Goal: Task Accomplishment & Management: Manage account settings

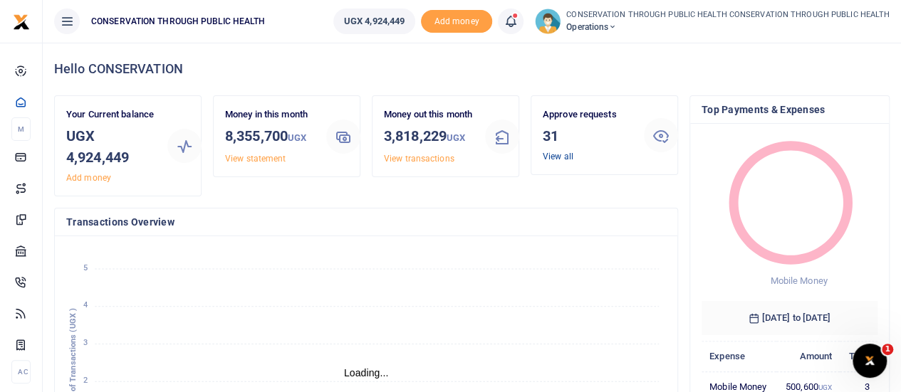
click at [553, 156] on link "View all" at bounding box center [558, 157] width 31 height 10
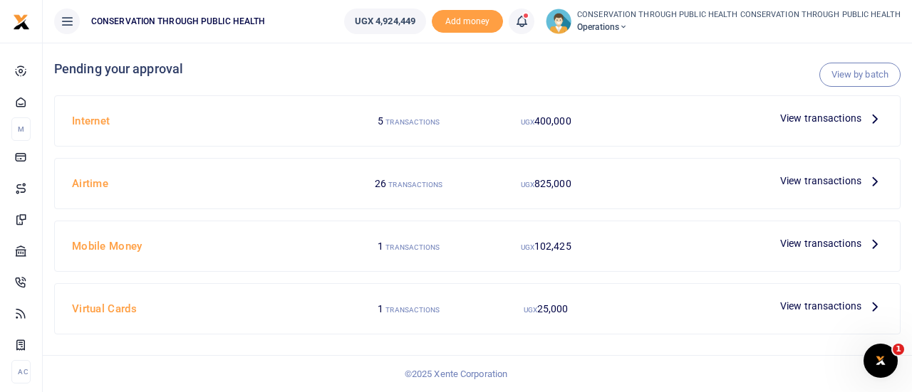
click at [870, 187] on icon at bounding box center [875, 181] width 16 height 16
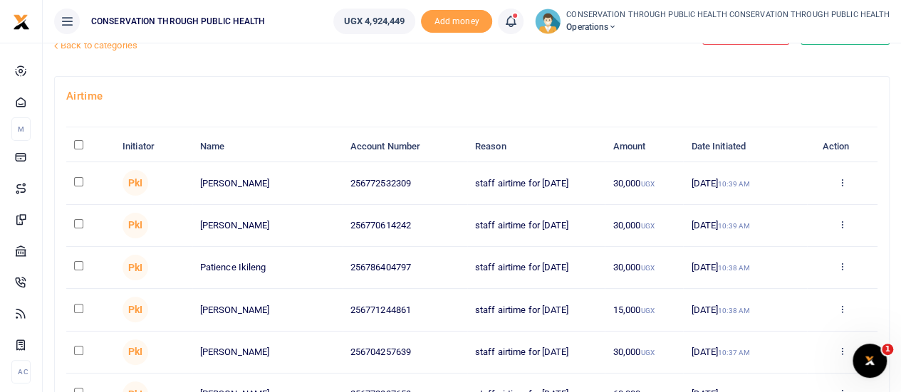
scroll to position [71, 0]
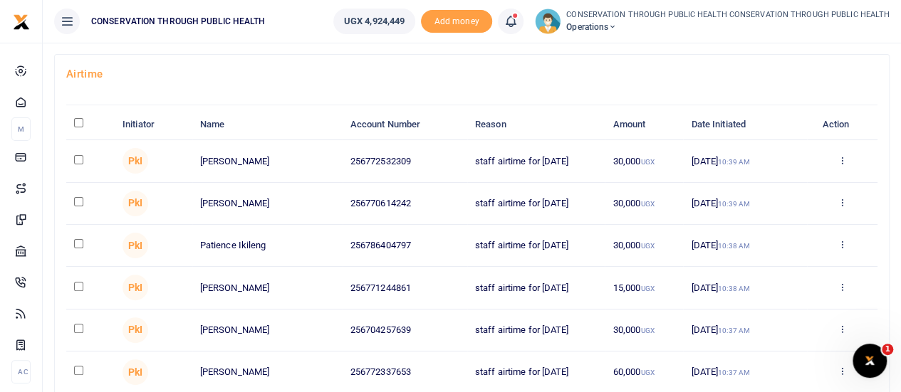
click at [73, 123] on th "\a \a : activate to sort column descending" at bounding box center [90, 125] width 48 height 31
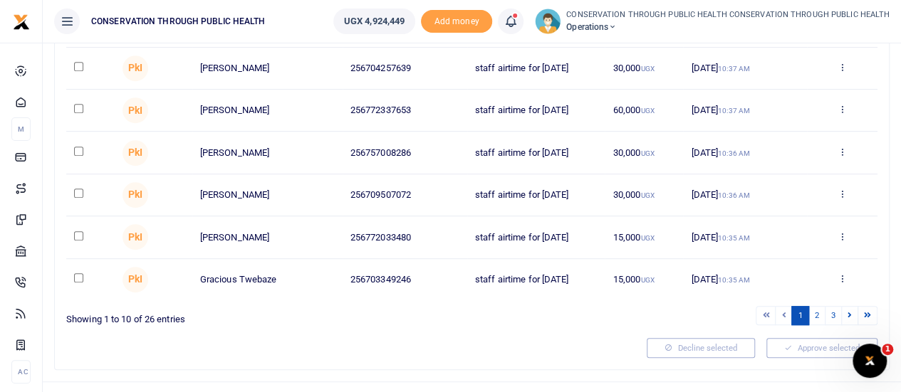
scroll to position [355, 0]
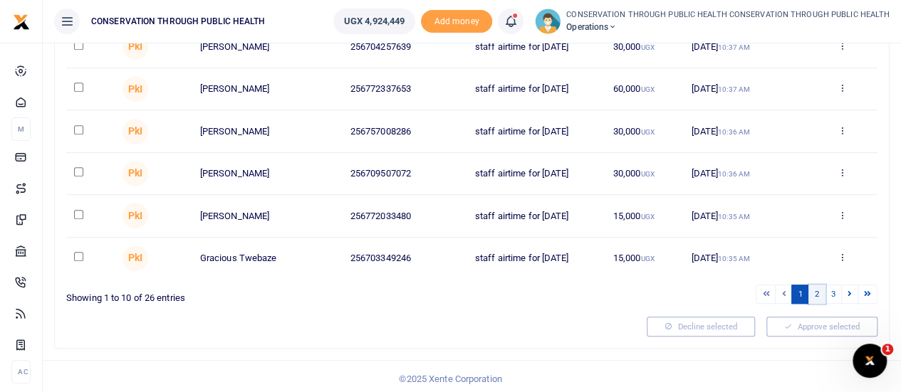
click at [816, 292] on link "2" at bounding box center [816, 294] width 17 height 19
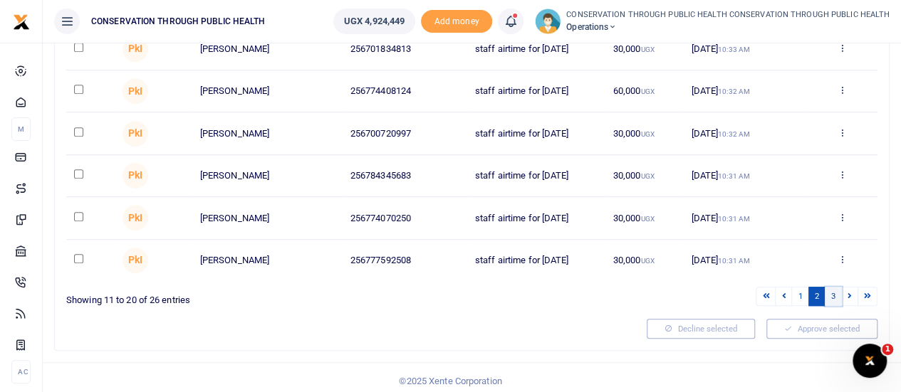
click at [832, 290] on link "3" at bounding box center [833, 296] width 17 height 19
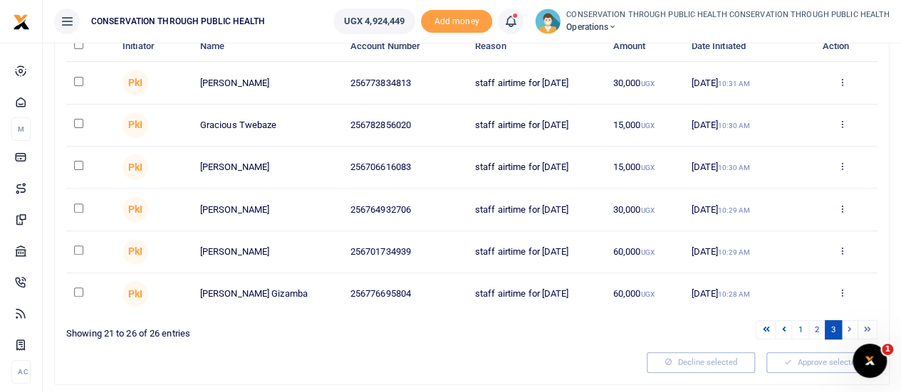
scroll to position [187, 0]
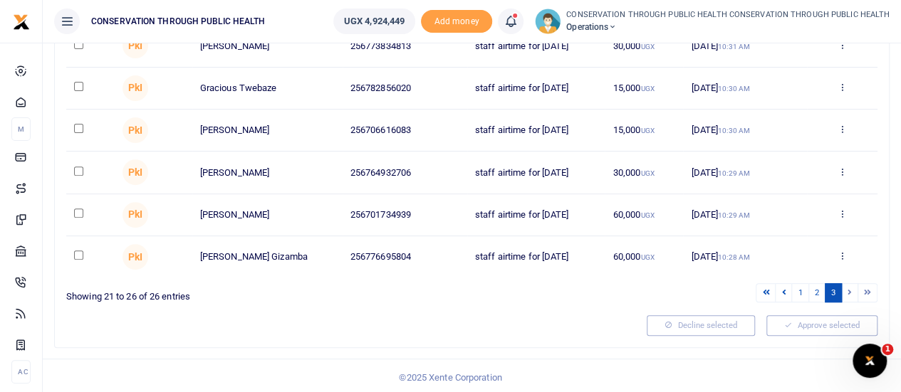
click at [865, 291] on li at bounding box center [867, 292] width 19 height 19
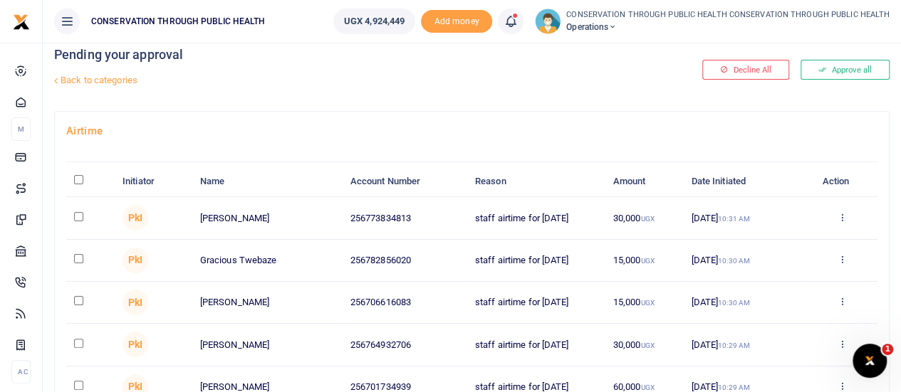
scroll to position [0, 0]
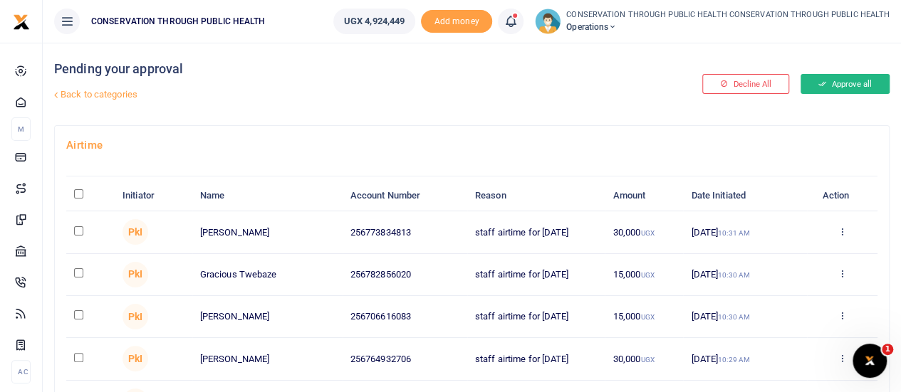
click at [859, 90] on button "Approve all" at bounding box center [844, 84] width 89 height 20
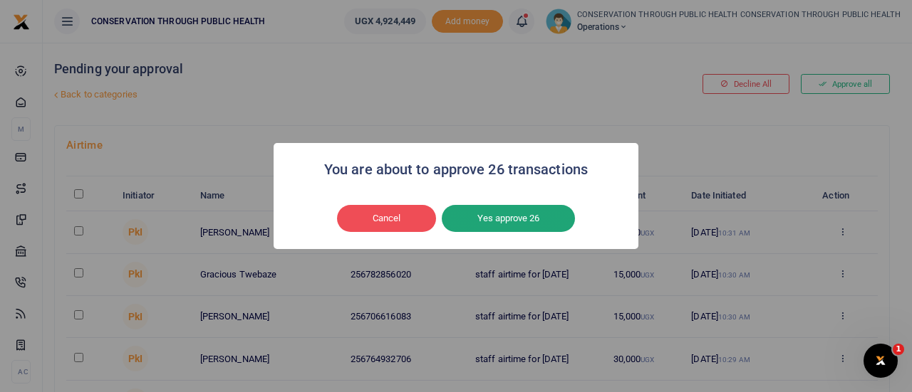
click at [536, 214] on button "Yes approve 26" at bounding box center [508, 218] width 133 height 27
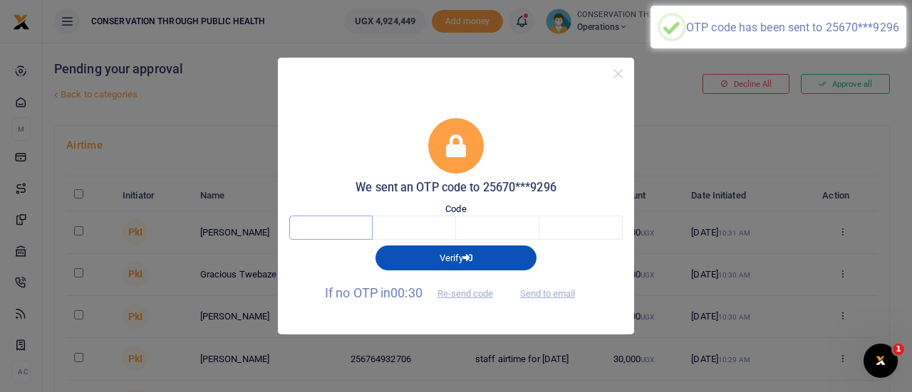
click at [339, 231] on input "text" at bounding box center [330, 228] width 83 height 24
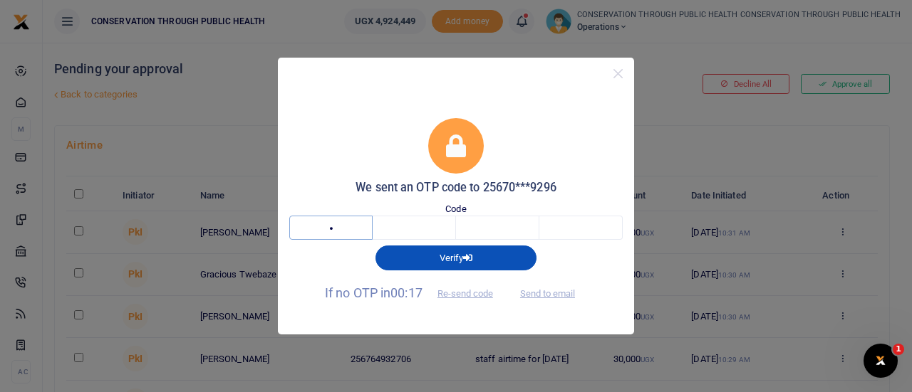
type input "8"
type input "2"
type input "5"
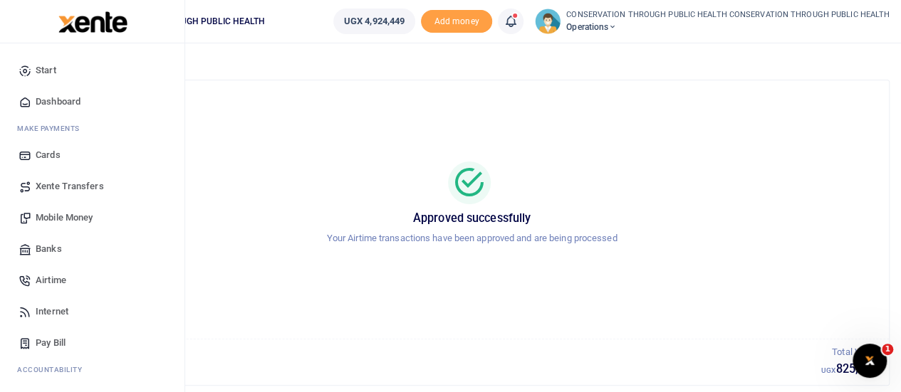
click at [59, 103] on span "Dashboard" at bounding box center [58, 102] width 45 height 14
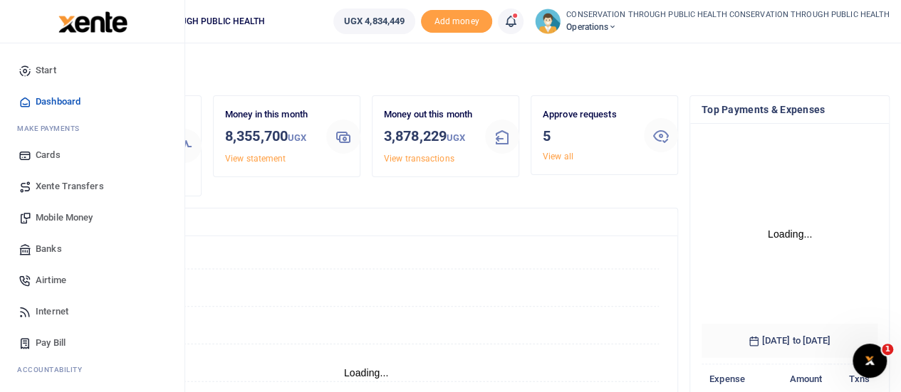
click at [77, 213] on span "Mobile Money" at bounding box center [64, 218] width 57 height 14
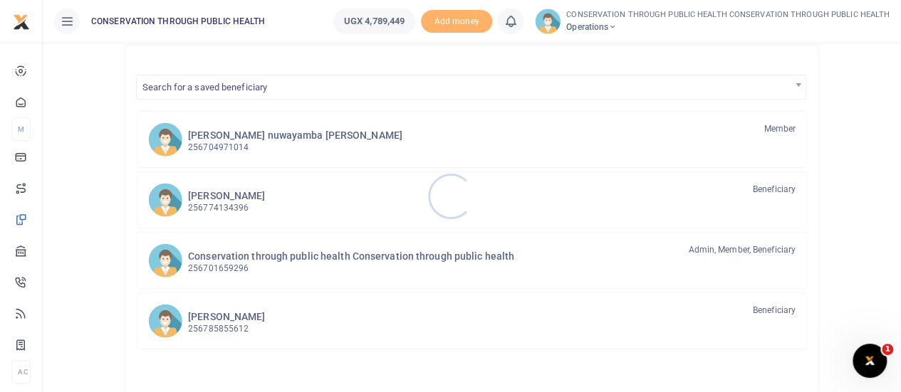
scroll to position [142, 0]
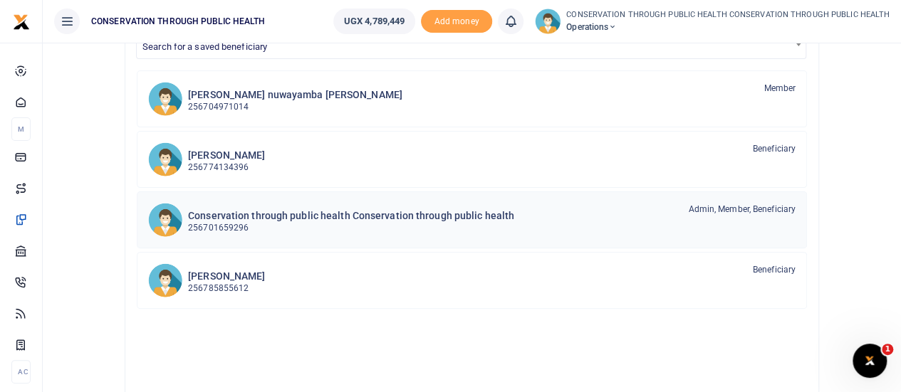
click at [318, 216] on h6 "Conservation through public health Conservation through public health" at bounding box center [351, 216] width 326 height 12
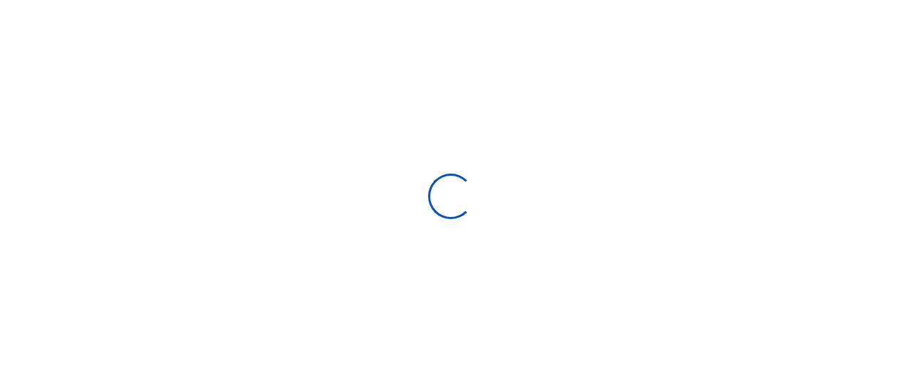
select select
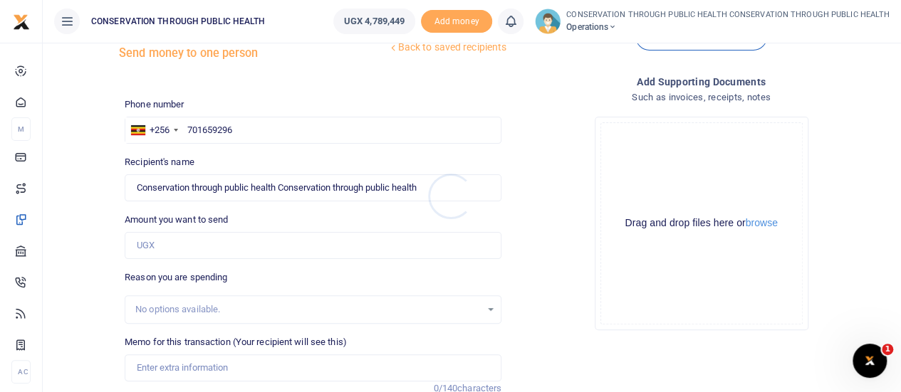
scroll to position [71, 0]
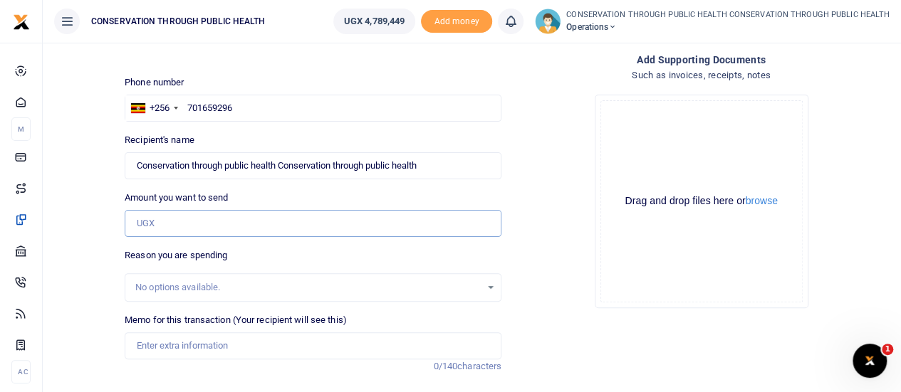
click at [177, 226] on input "Amount you want to send" at bounding box center [313, 223] width 377 height 27
type input "160,000"
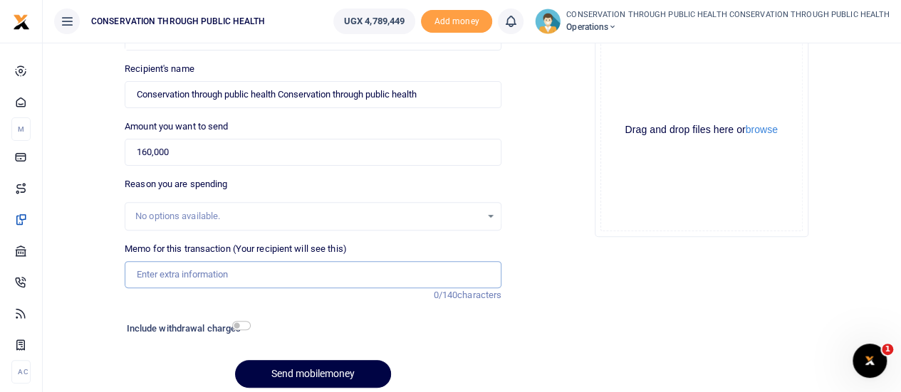
click at [190, 281] on input "Memo for this transaction (Your recipient will see this)" at bounding box center [313, 274] width 377 height 27
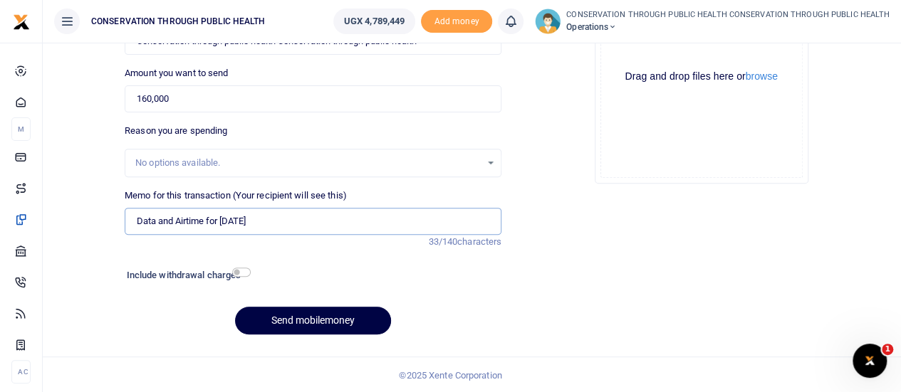
scroll to position [197, 0]
type input "Data and Airtime for October 2025"
click at [239, 271] on input "checkbox" at bounding box center [241, 271] width 19 height 9
checkbox input "true"
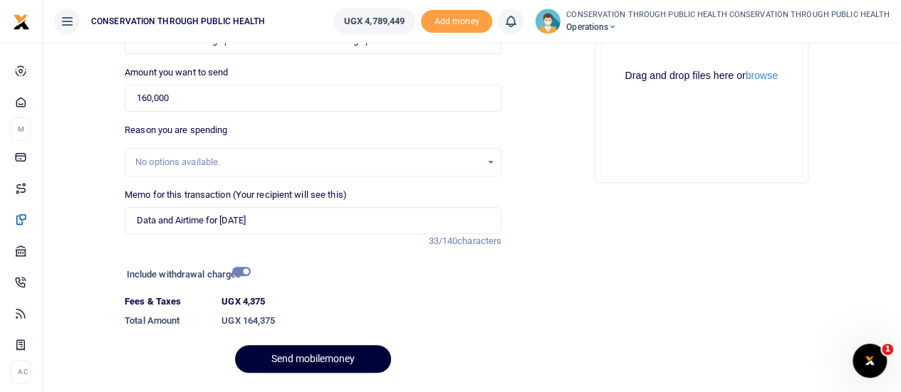
click at [276, 352] on button "Send mobilemoney" at bounding box center [313, 359] width 156 height 28
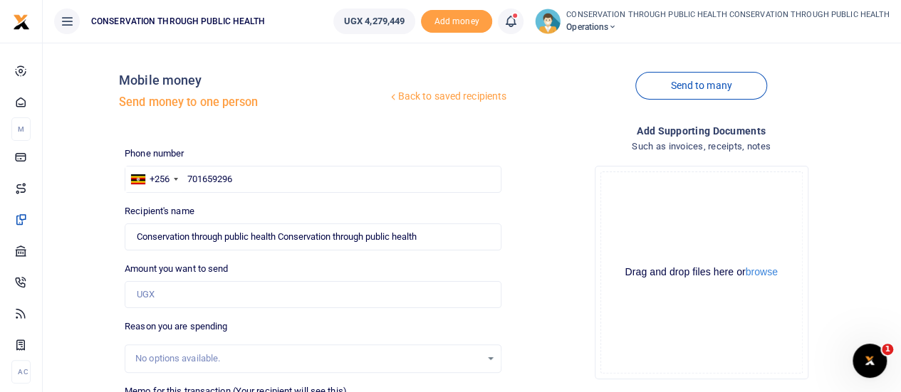
scroll to position [71, 0]
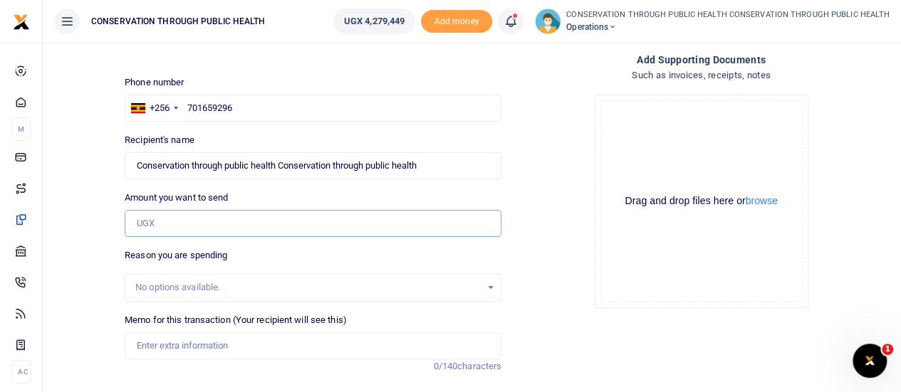
click at [193, 229] on input "Amount you want to send" at bounding box center [313, 223] width 377 height 27
type input "330,000"
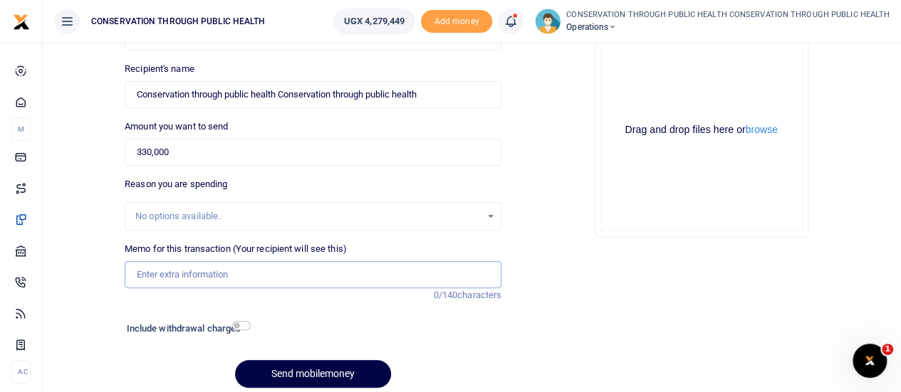
click at [167, 277] on input "Memo for this transaction (Your recipient will see this)" at bounding box center [313, 274] width 377 height 27
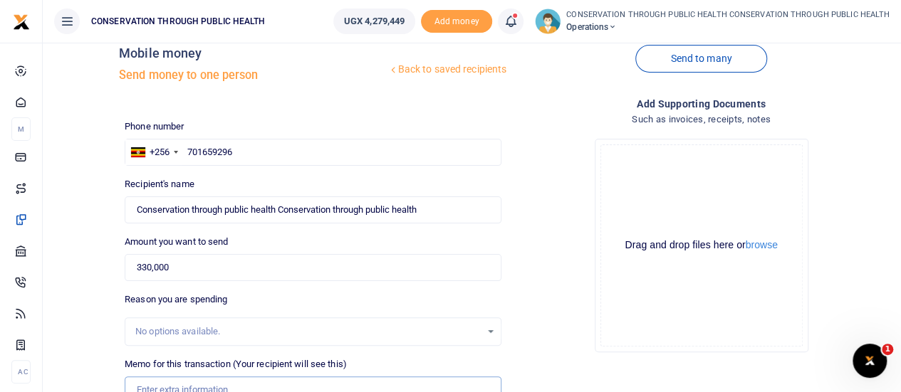
scroll to position [0, 0]
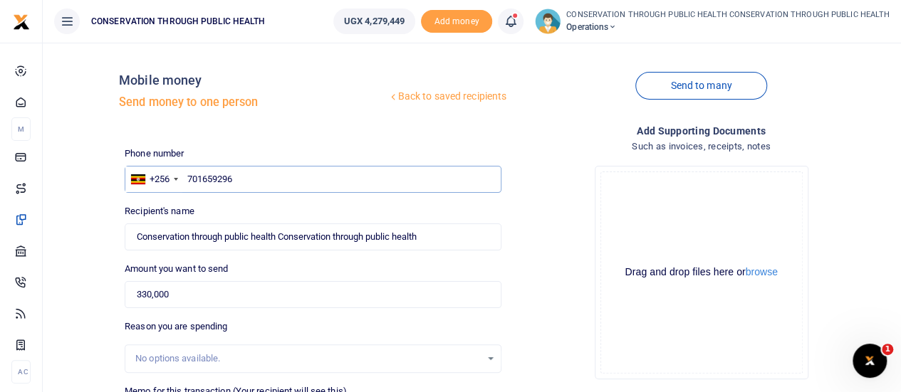
drag, startPoint x: 236, startPoint y: 176, endPoint x: 187, endPoint y: 182, distance: 50.2
click at [187, 182] on input "701659296" at bounding box center [313, 179] width 377 height 27
type input "755924374"
type input "[PERSON_NAME]"
type input "755924374"
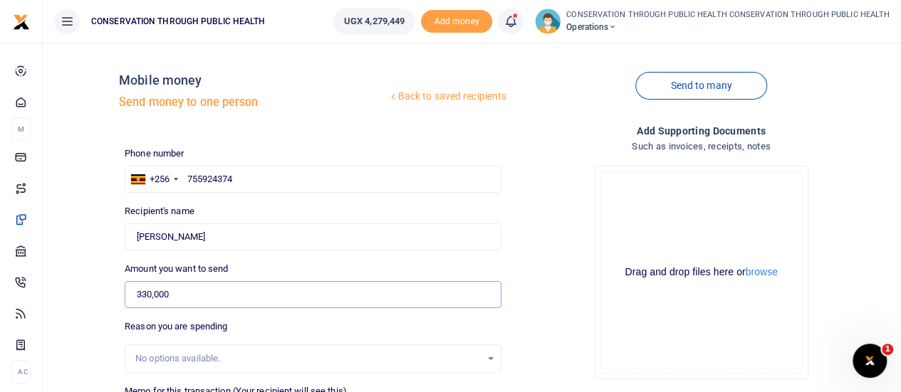
drag, startPoint x: 199, startPoint y: 296, endPoint x: 128, endPoint y: 301, distance: 71.4
click at [128, 301] on input "330,000" at bounding box center [313, 294] width 377 height 27
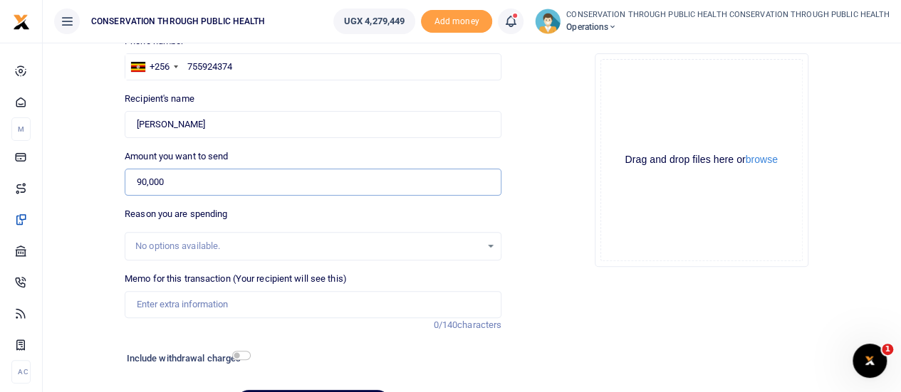
scroll to position [142, 0]
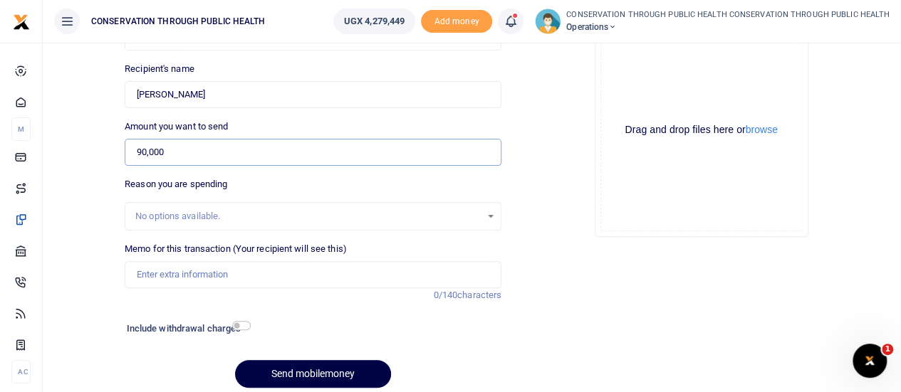
type input "90,000"
click at [155, 268] on input "Memo for this transaction (Your recipient will see this)" at bounding box center [313, 274] width 377 height 27
type input "S"
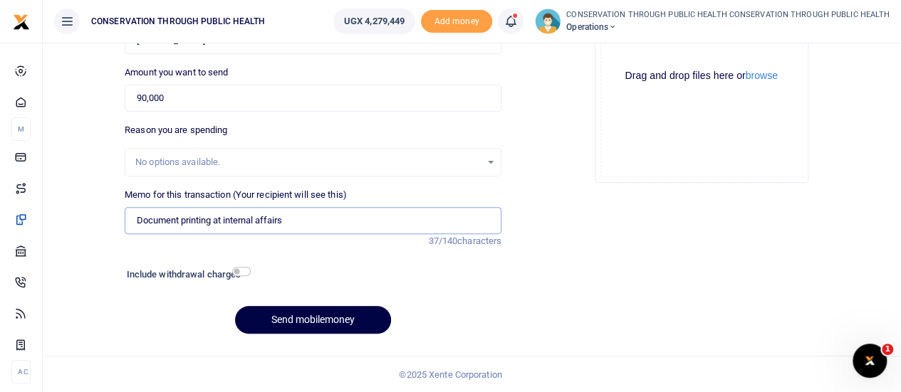
type input "Document printing at internal affairs"
click at [242, 271] on input "checkbox" at bounding box center [241, 271] width 19 height 9
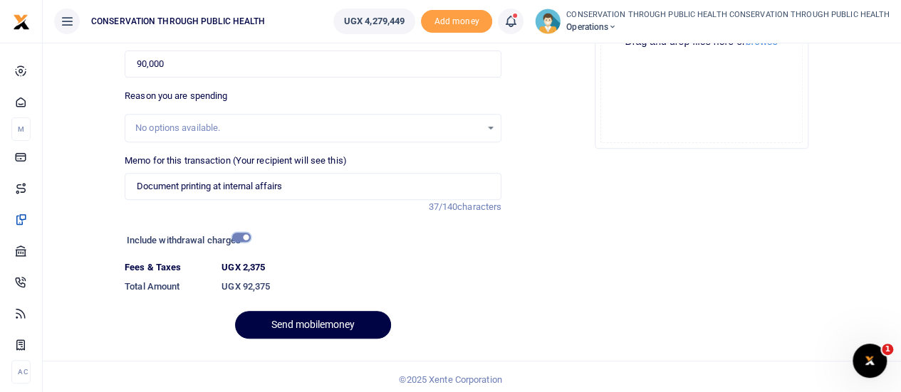
scroll to position [236, 0]
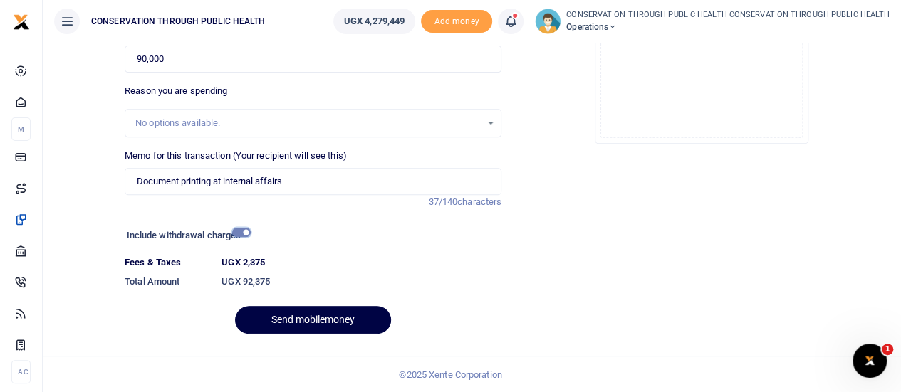
click at [238, 229] on input "checkbox" at bounding box center [241, 232] width 19 height 9
checkbox input "false"
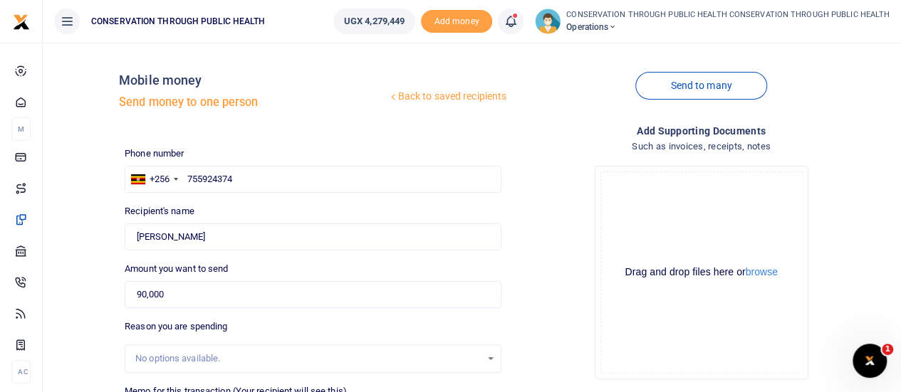
scroll to position [197, 0]
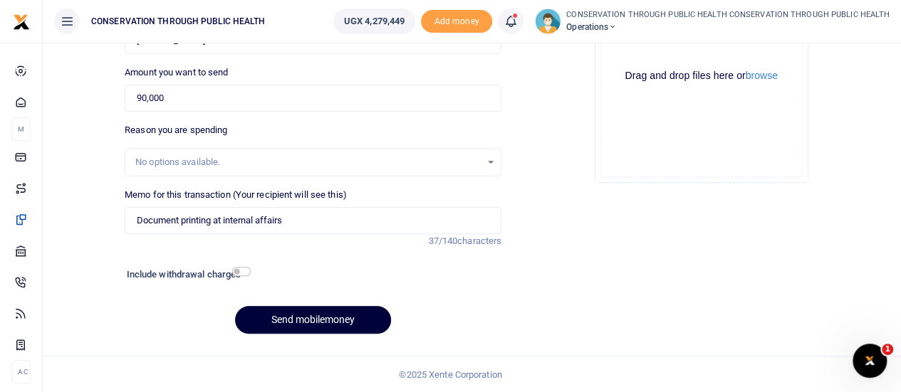
click at [315, 314] on button "Send mobilemoney" at bounding box center [313, 320] width 156 height 28
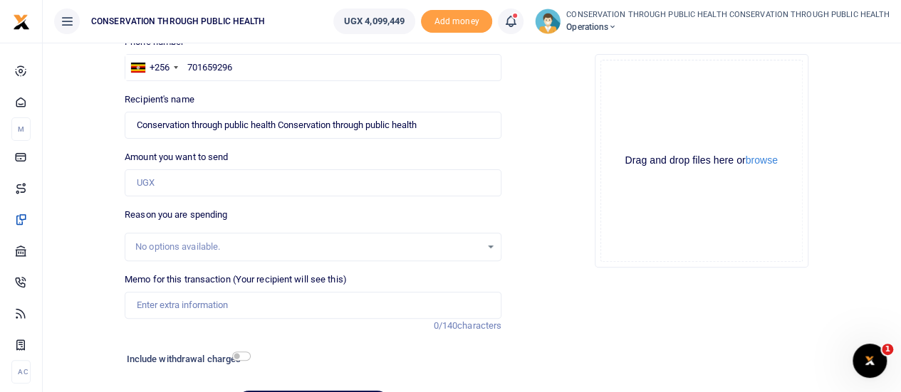
scroll to position [142, 0]
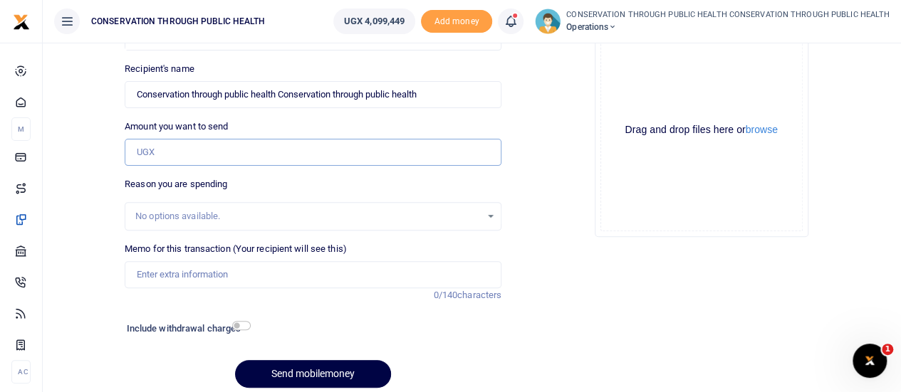
click at [199, 147] on input "Amount you want to send" at bounding box center [313, 152] width 377 height 27
type input "330,000"
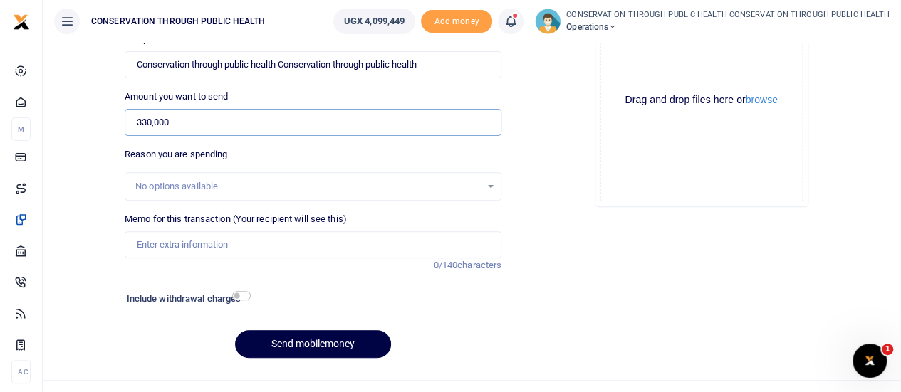
scroll to position [197, 0]
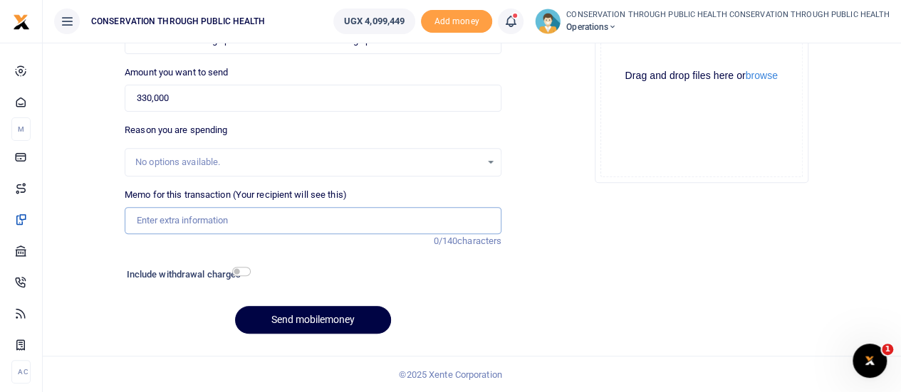
click at [177, 224] on input "Memo for this transaction (Your recipient will see this)" at bounding box center [313, 220] width 377 height 27
type input "ICPAU integration of Knowlege training"
click at [239, 265] on div "Include withdrawal charges" at bounding box center [185, 276] width 129 height 23
click at [241, 268] on input "checkbox" at bounding box center [241, 271] width 19 height 9
checkbox input "true"
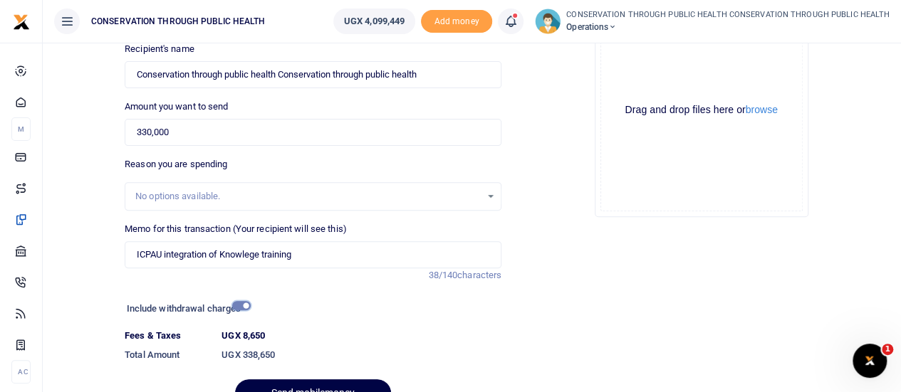
scroll to position [236, 0]
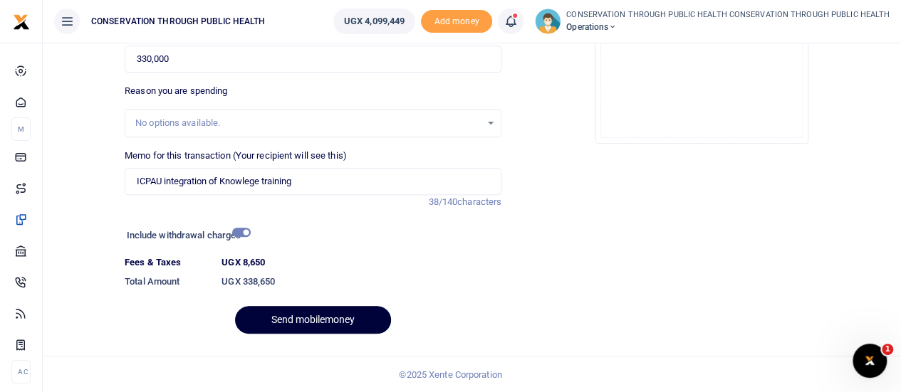
click at [291, 310] on button "Send mobilemoney" at bounding box center [313, 320] width 156 height 28
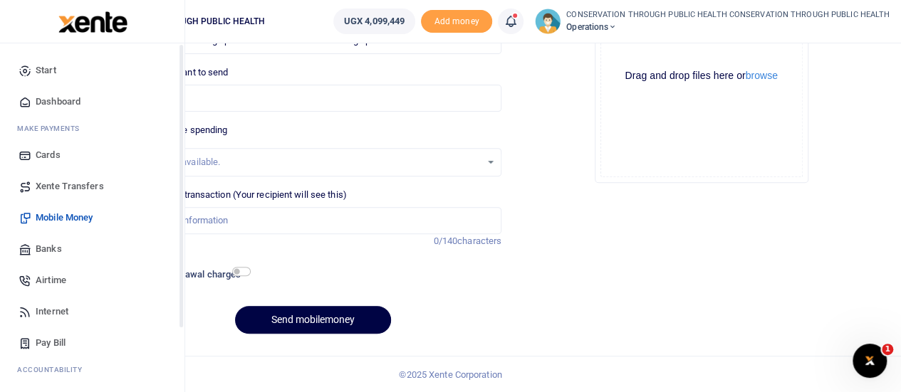
click at [58, 103] on span "Dashboard" at bounding box center [58, 102] width 45 height 14
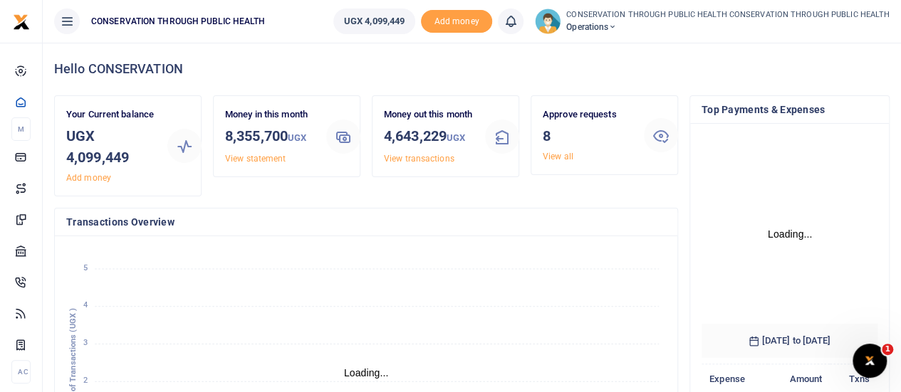
scroll to position [199, 165]
click at [551, 156] on link "View all" at bounding box center [558, 157] width 31 height 10
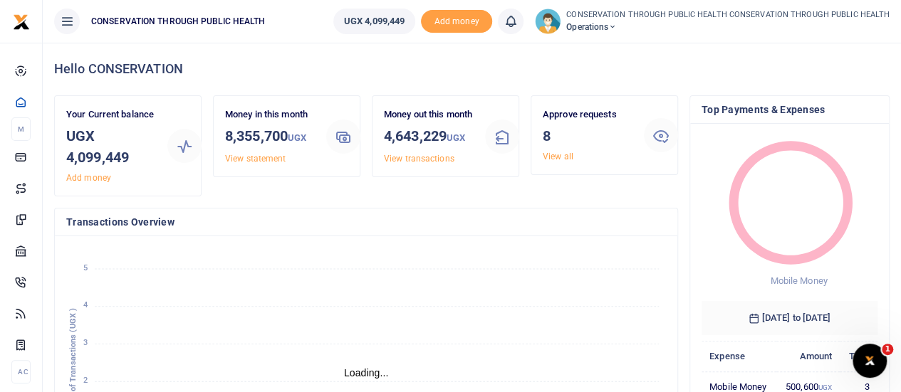
scroll to position [11, 11]
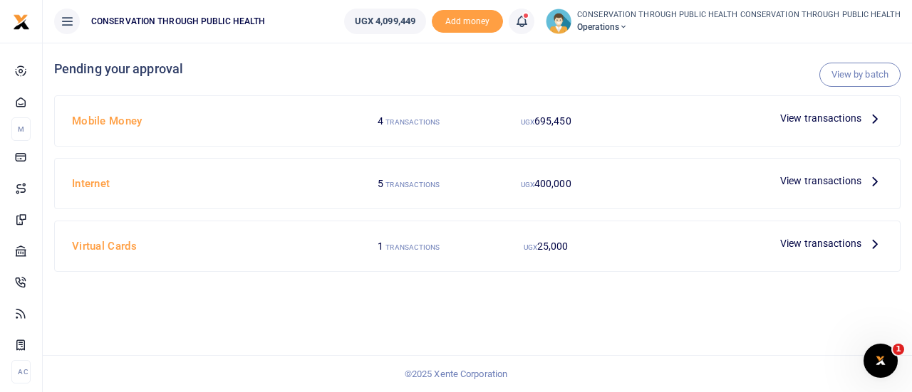
click at [875, 119] on icon at bounding box center [875, 118] width 16 height 16
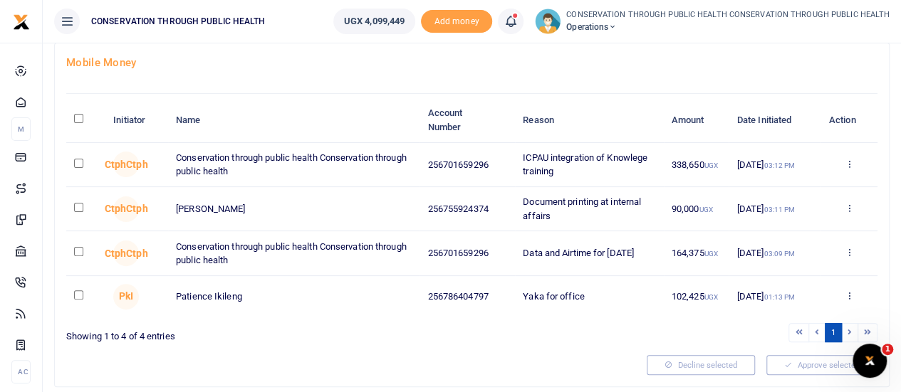
scroll to position [53, 0]
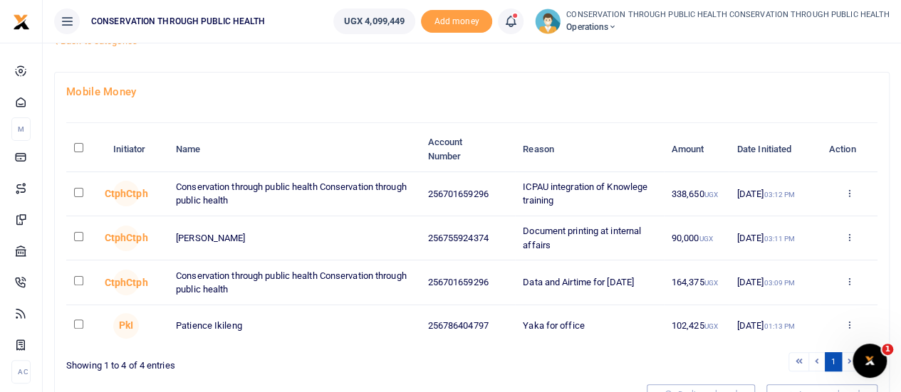
click at [78, 193] on input "checkbox" at bounding box center [78, 192] width 9 height 9
checkbox input "true"
click at [80, 236] on input "checkbox" at bounding box center [78, 236] width 9 height 9
checkbox input "true"
click at [75, 282] on input "checkbox" at bounding box center [78, 280] width 9 height 9
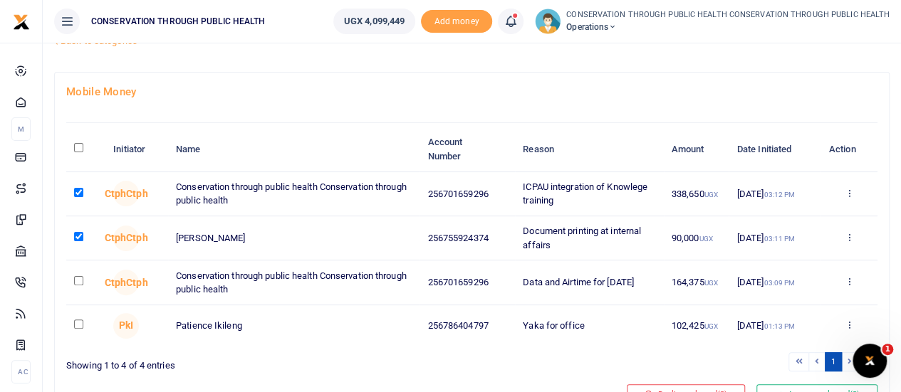
checkbox input "true"
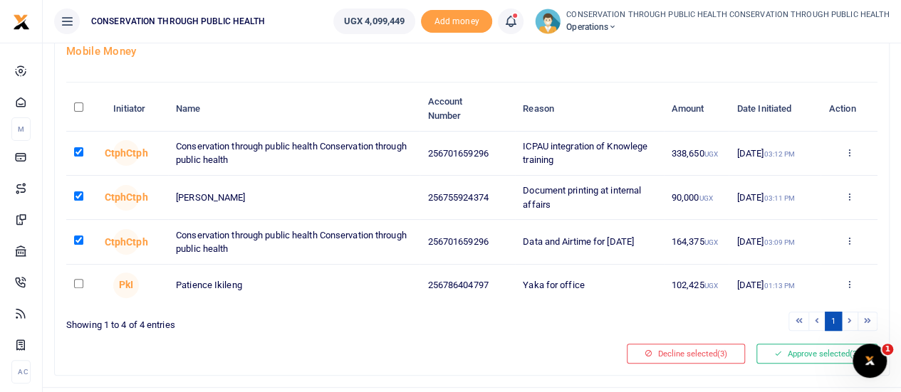
scroll to position [125, 0]
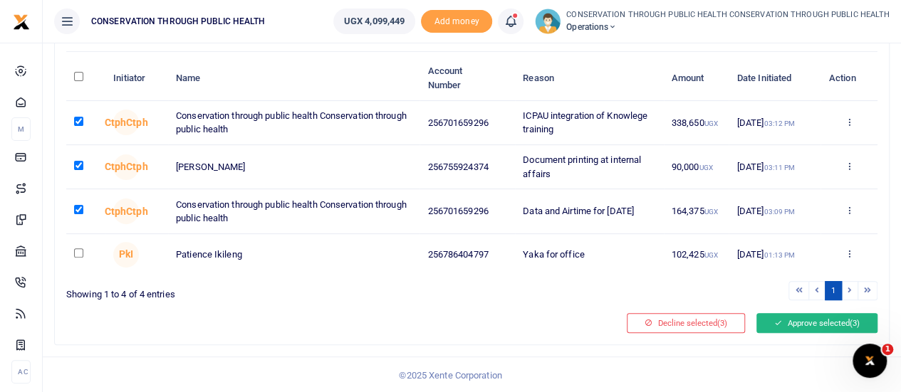
click at [805, 326] on button "Approve selected (3)" at bounding box center [816, 323] width 121 height 20
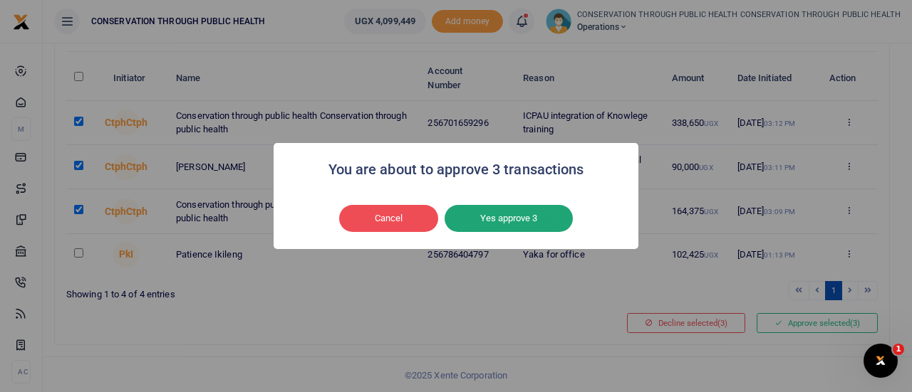
click at [550, 223] on button "Yes approve 3" at bounding box center [508, 218] width 128 height 27
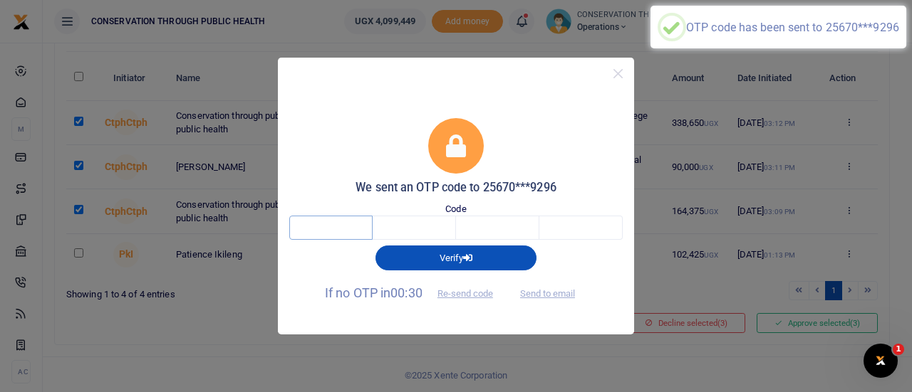
click at [330, 219] on input "text" at bounding box center [330, 228] width 83 height 24
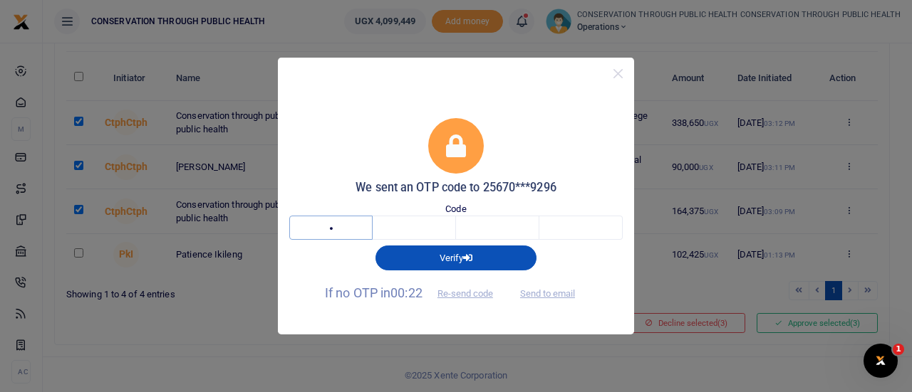
type input "1"
type input "3"
type input "6"
type input "1"
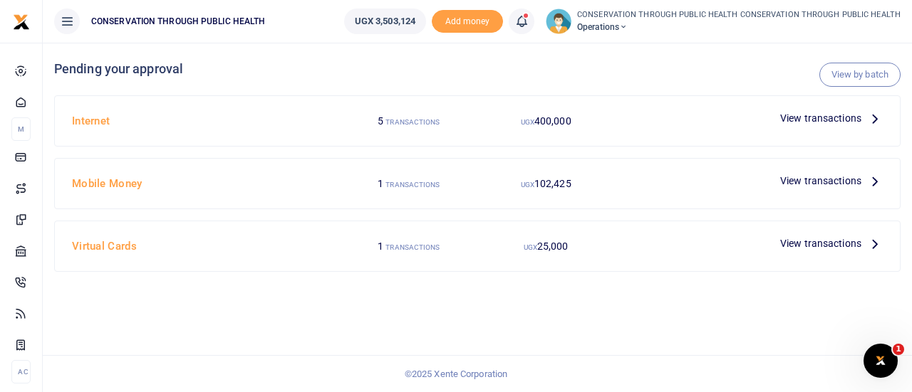
click at [875, 118] on icon at bounding box center [875, 118] width 16 height 16
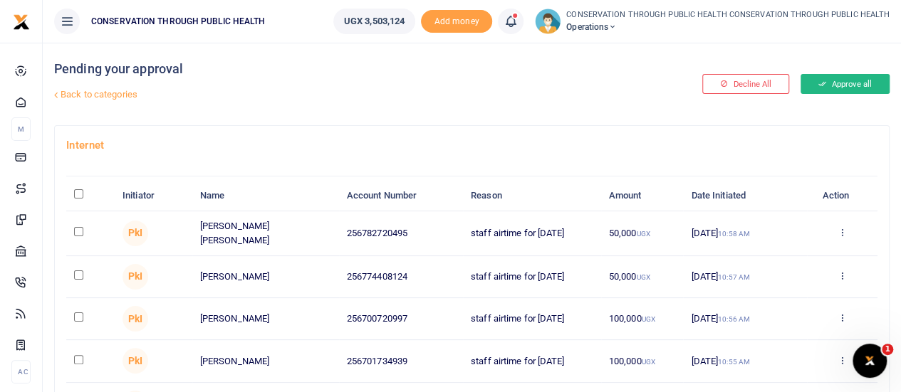
click at [855, 80] on button "Approve all" at bounding box center [844, 84] width 89 height 20
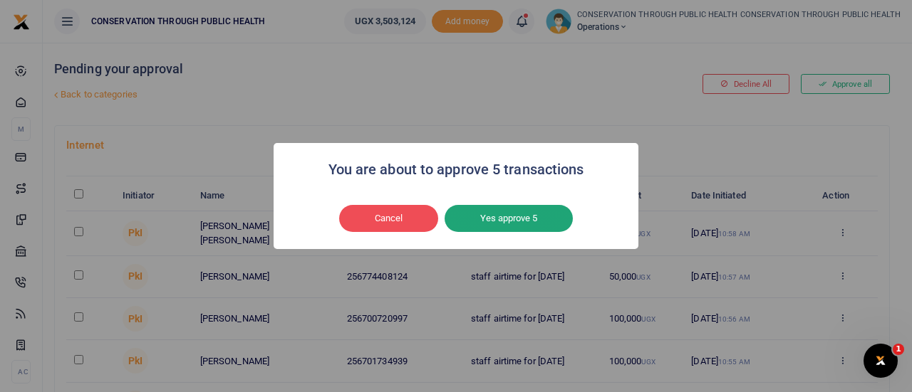
click at [539, 224] on button "Yes approve 5" at bounding box center [508, 218] width 128 height 27
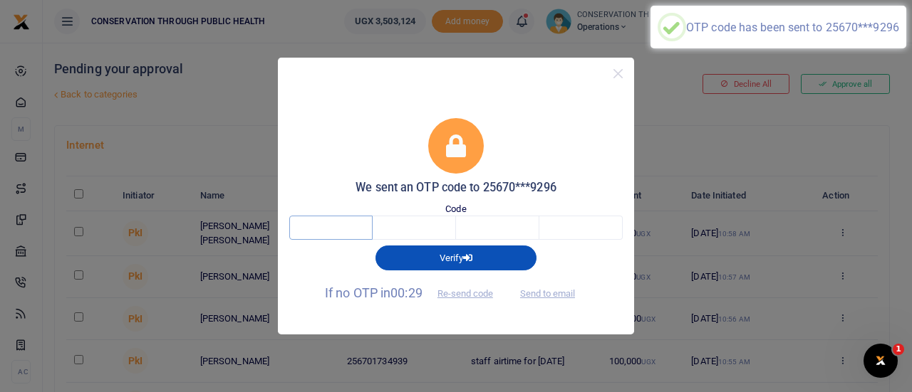
click at [363, 227] on input "text" at bounding box center [330, 228] width 83 height 24
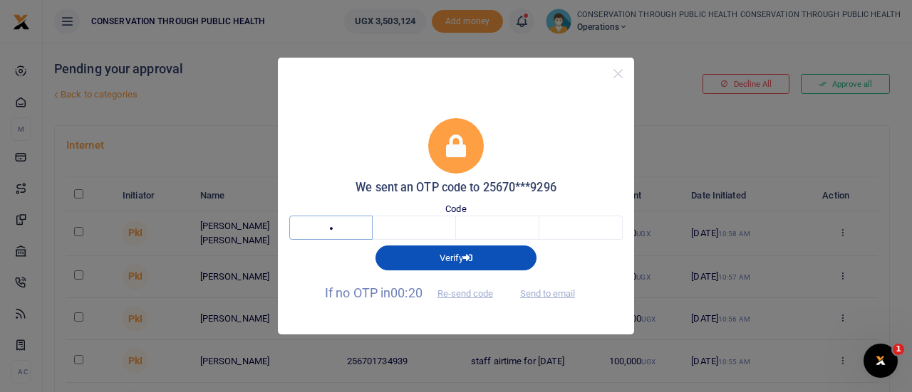
type input "9"
type input "6"
type input "4"
type input "8"
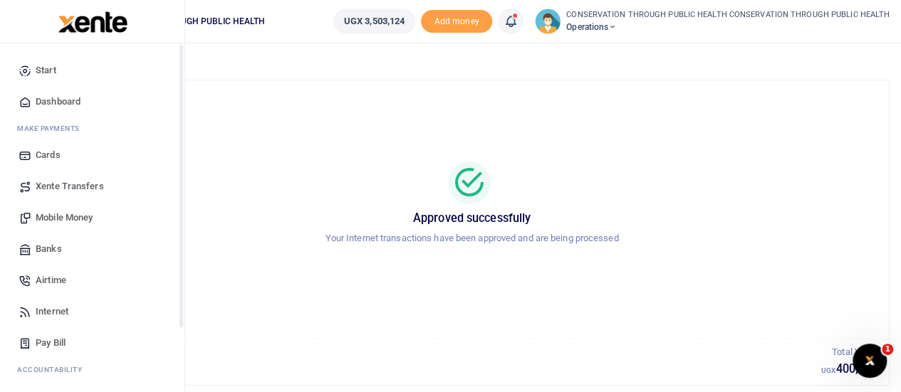
click at [51, 98] on span "Dashboard" at bounding box center [58, 102] width 45 height 14
